Goal: Book appointment/travel/reservation

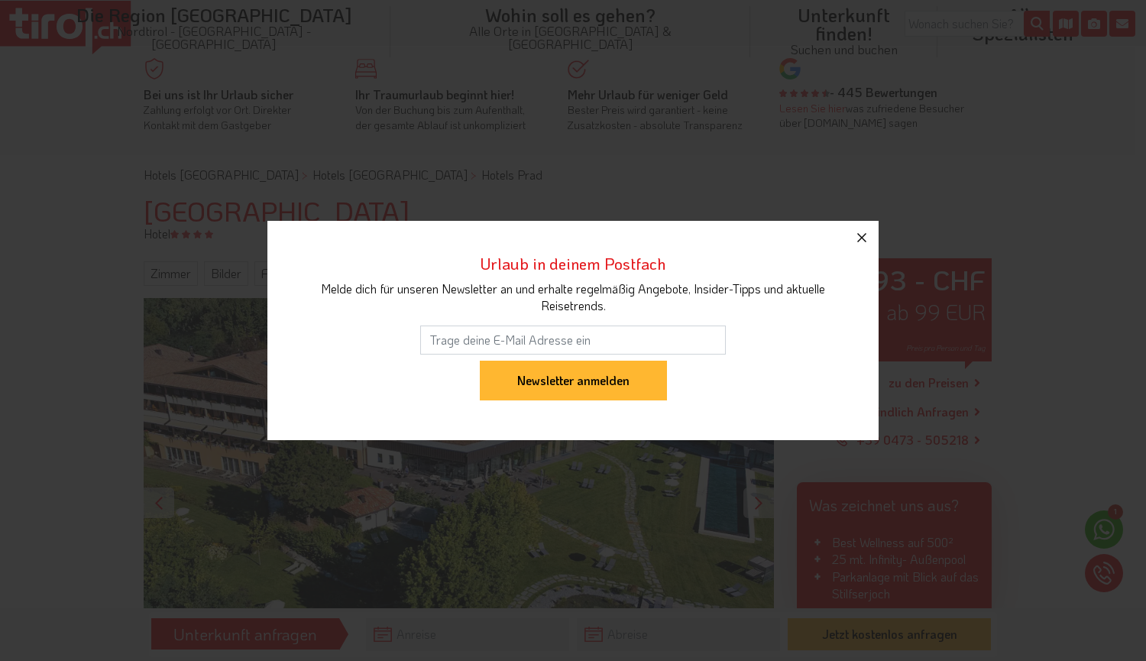
click at [873, 232] on button "button" at bounding box center [862, 238] width 34 height 34
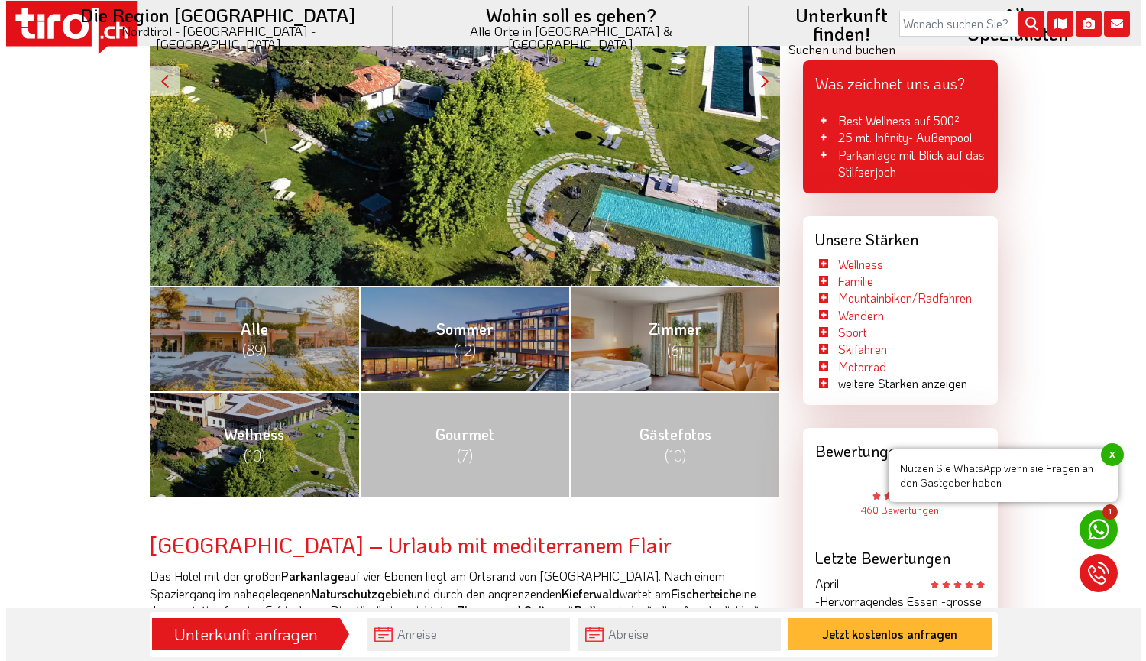
scroll to position [434, 0]
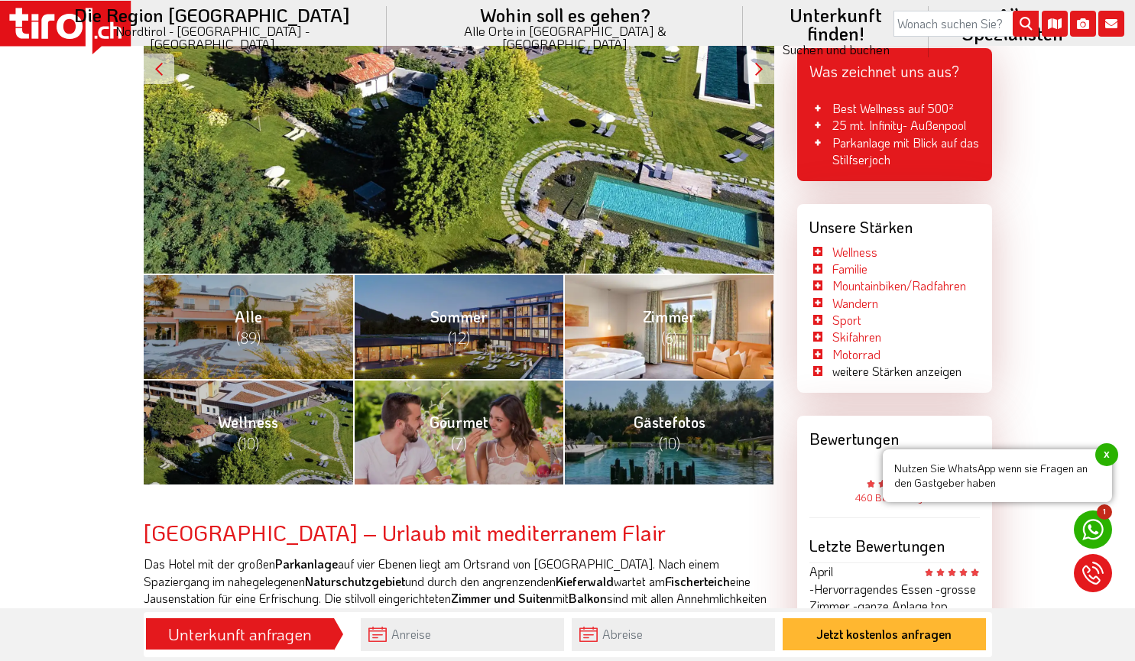
click at [672, 339] on span "(6)" at bounding box center [669, 338] width 16 height 20
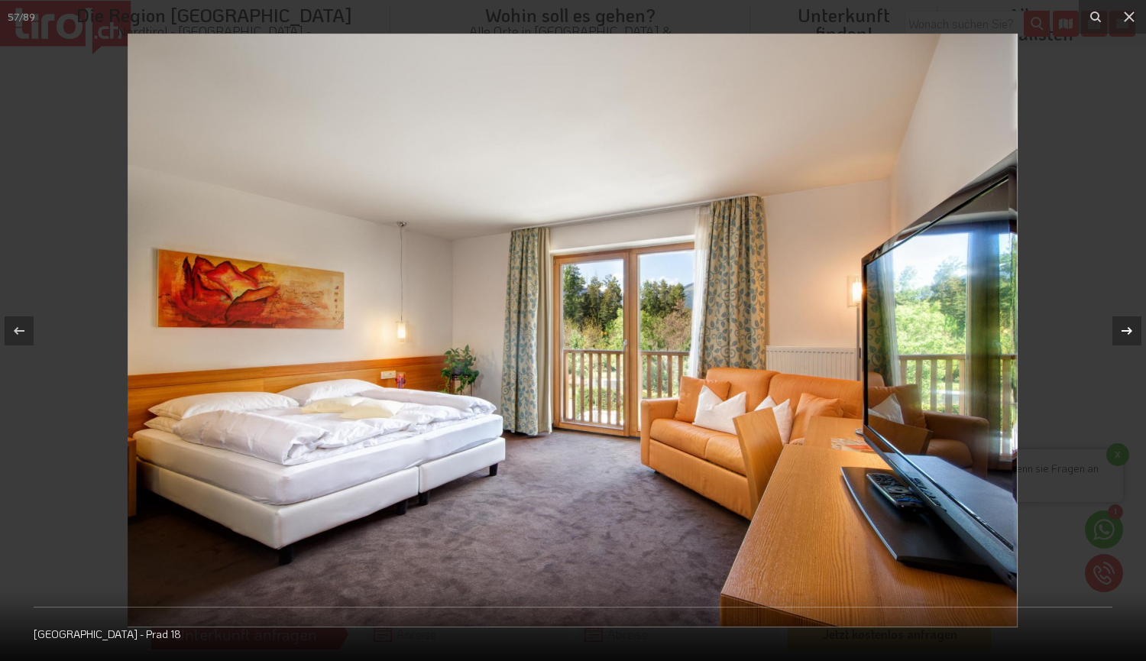
click at [1132, 335] on icon at bounding box center [1127, 331] width 18 height 18
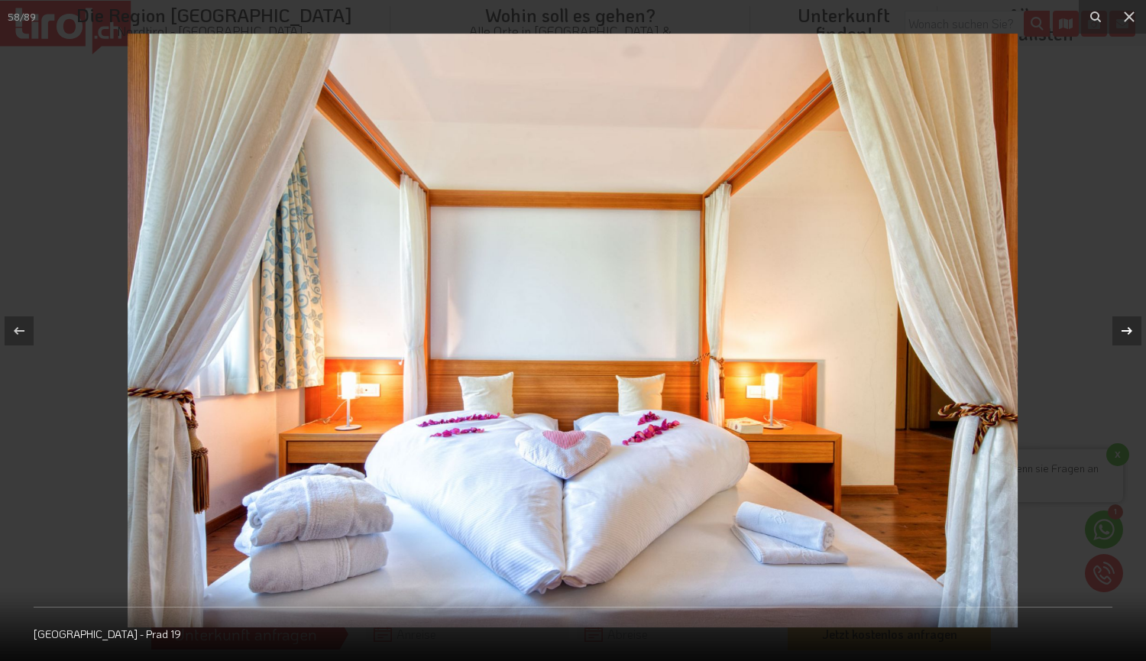
click at [1132, 335] on icon at bounding box center [1127, 331] width 18 height 18
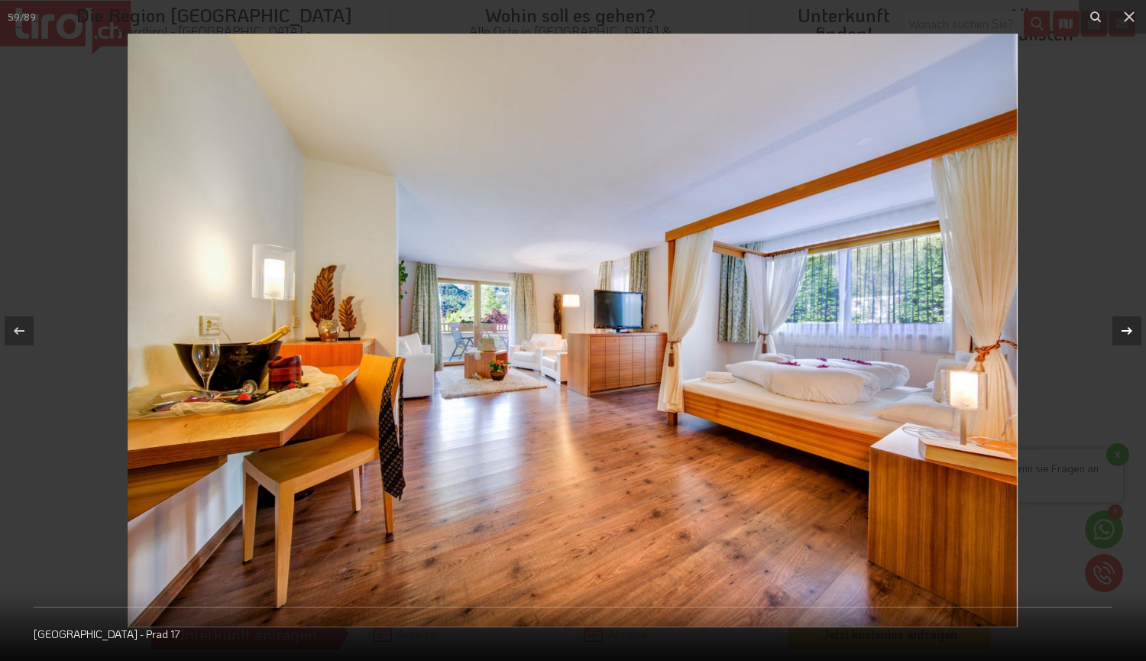
click at [1132, 335] on icon at bounding box center [1127, 331] width 18 height 18
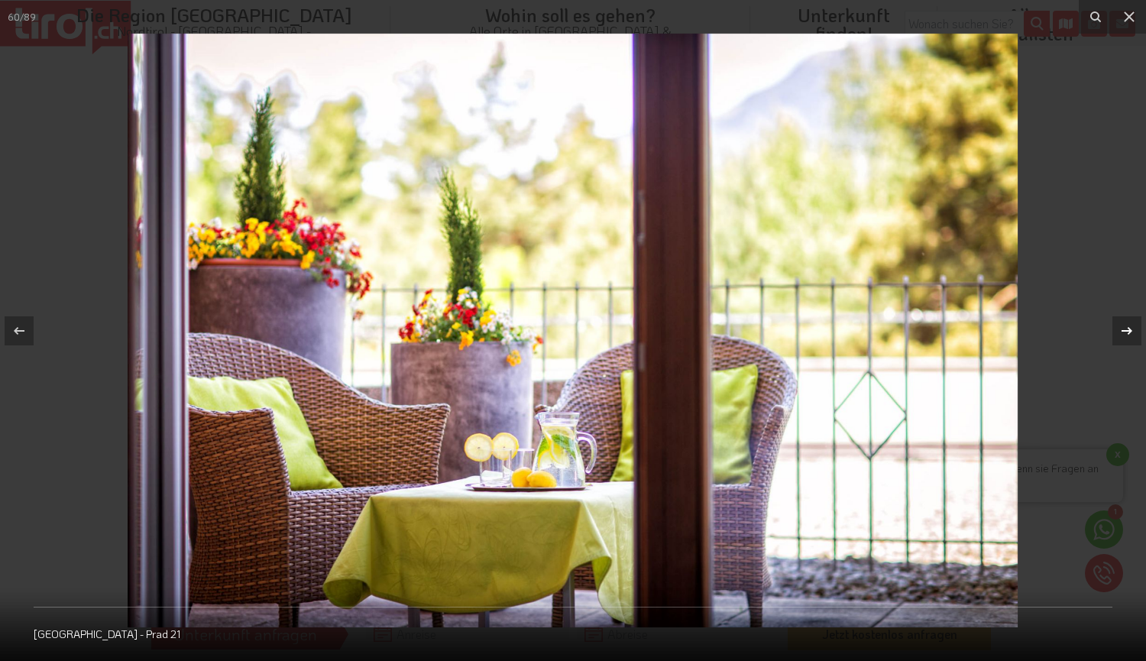
click at [1132, 335] on icon at bounding box center [1127, 331] width 18 height 18
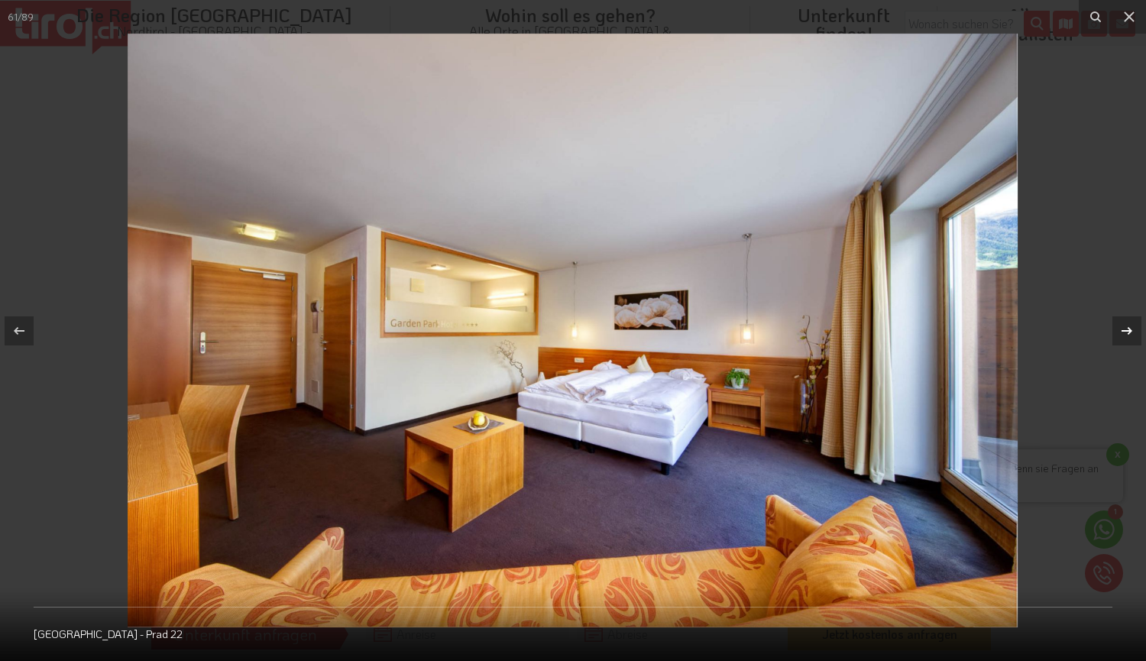
click at [1132, 335] on icon at bounding box center [1127, 331] width 18 height 18
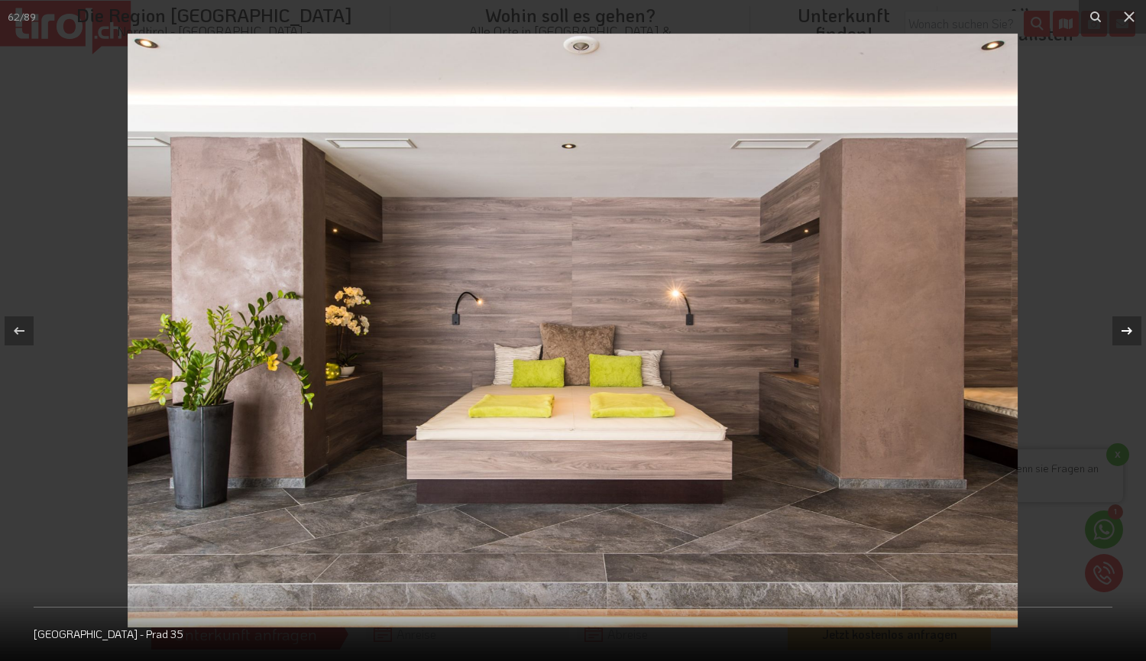
click at [1132, 335] on div "62 / 89 [GEOGRAPHIC_DATA] - Prad 35" at bounding box center [573, 330] width 1146 height 661
click at [1129, 330] on icon at bounding box center [1127, 330] width 11 height 8
click at [1112, 321] on button at bounding box center [1119, 331] width 53 height 76
